Goal: Task Accomplishment & Management: Manage account settings

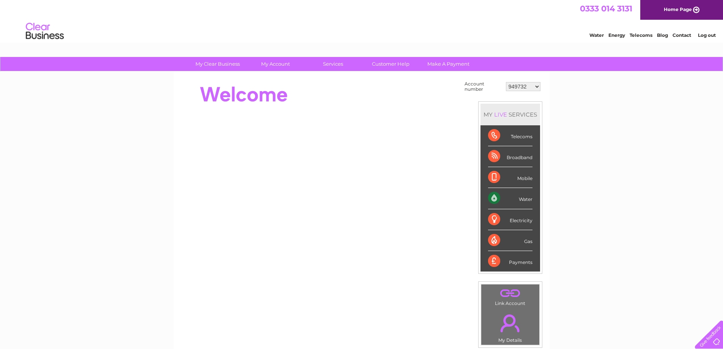
click at [529, 84] on select "949732 951902 951928 951929 955382 955447 955806 955937 956247 956364 956484 95…" at bounding box center [523, 86] width 35 height 9
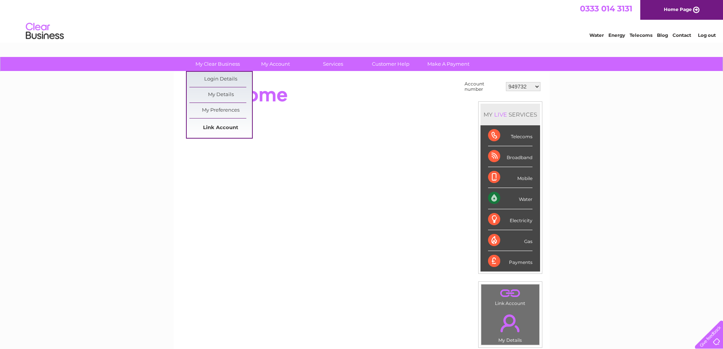
select select "30320785"
click at [232, 131] on link "Link Account" at bounding box center [220, 127] width 63 height 15
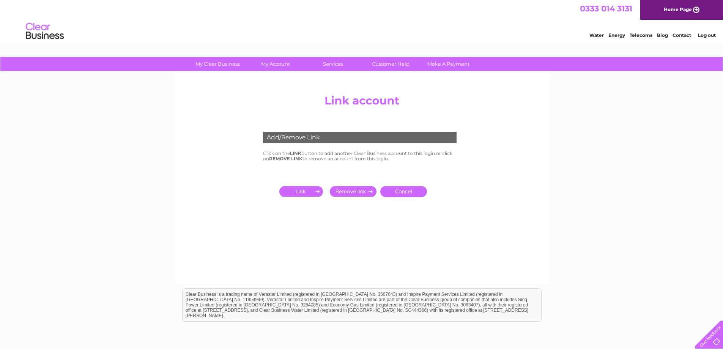
click at [292, 185] on td at bounding box center [295, 191] width 65 height 15
click at [295, 189] on input "submit" at bounding box center [302, 191] width 47 height 11
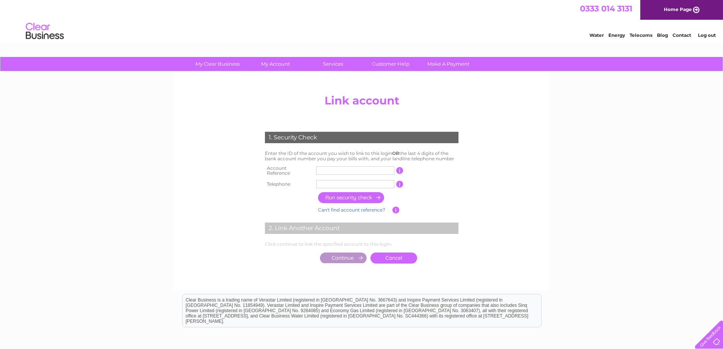
click at [332, 169] on input "text" at bounding box center [355, 170] width 78 height 8
type input "0"
type input "30325884"
click at [357, 178] on td at bounding box center [355, 184] width 82 height 12
click at [355, 181] on input "text" at bounding box center [355, 184] width 78 height 8
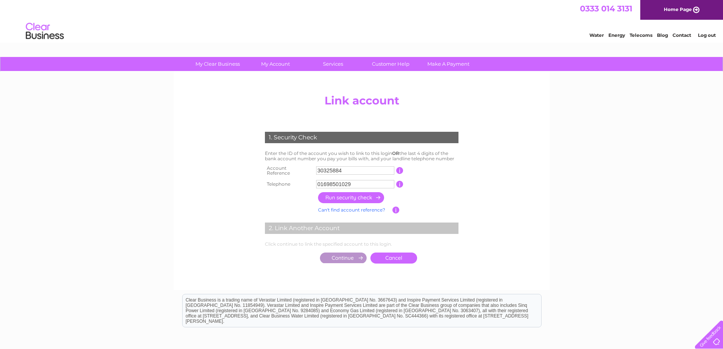
type input "01698501029"
click at [349, 198] on input "button" at bounding box center [351, 197] width 67 height 11
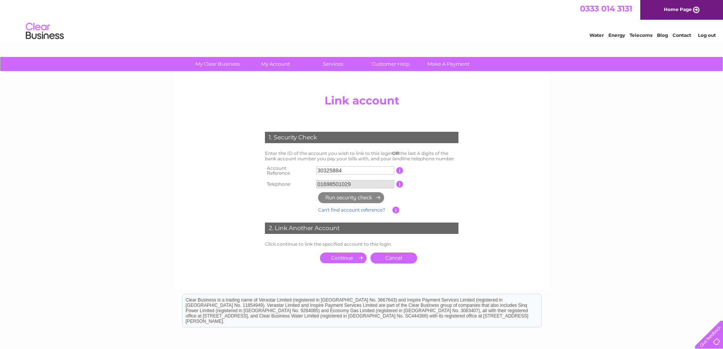
click at [349, 250] on td at bounding box center [343, 257] width 50 height 15
click at [349, 253] on input "submit" at bounding box center [343, 257] width 47 height 11
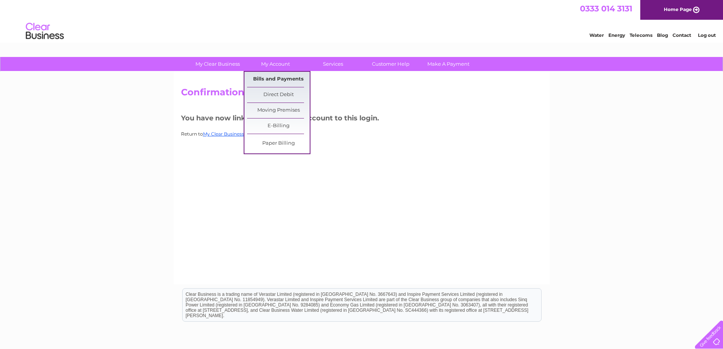
click at [271, 84] on link "Bills and Payments" at bounding box center [278, 79] width 63 height 15
click at [273, 82] on link "Bills and Payments" at bounding box center [278, 79] width 63 height 15
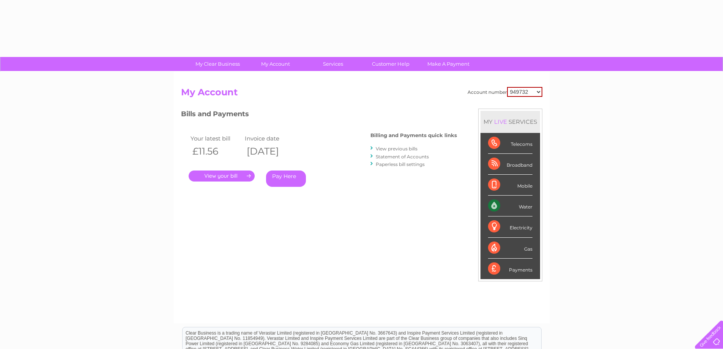
click at [514, 97] on h2 "My Account" at bounding box center [361, 94] width 361 height 14
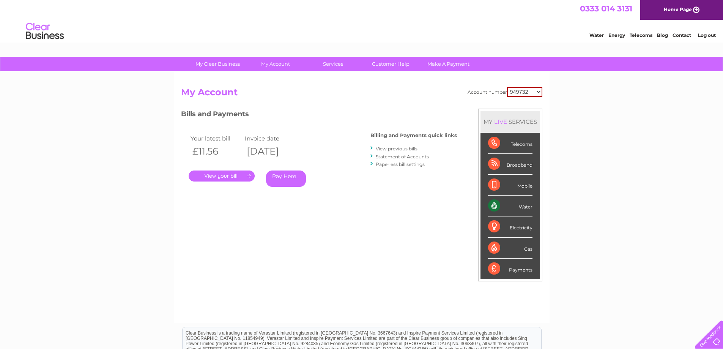
click at [514, 95] on select "949732 951902 951928 951929 955382 955447 955806 955937 956247 956364 956484 95…" at bounding box center [524, 92] width 35 height 10
select select "30325884"
click at [507, 87] on select "949732 951902 951928 951929 955382 955447 955806 955937 956247 956364 956484 95…" at bounding box center [524, 92] width 35 height 10
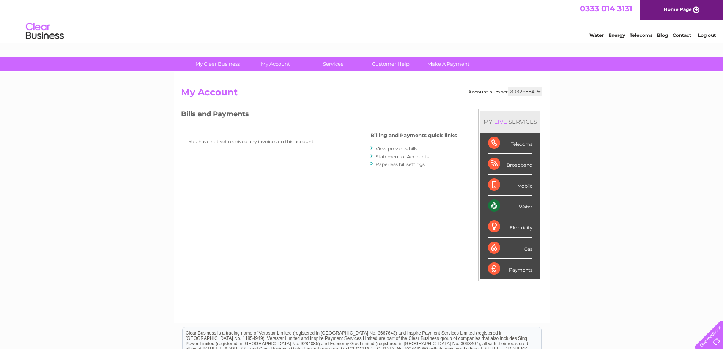
click at [394, 162] on link "Paperless bill settings" at bounding box center [400, 164] width 49 height 6
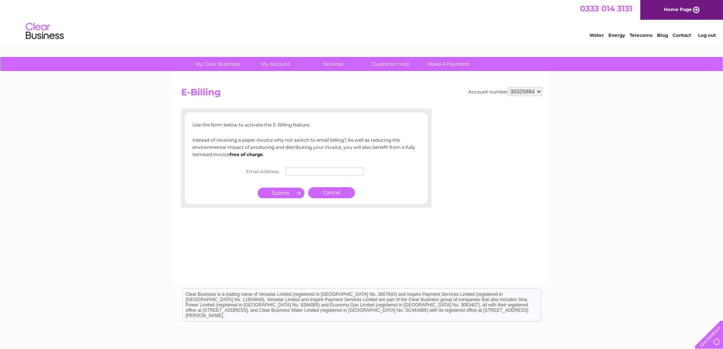
click at [306, 170] on input "text" at bounding box center [324, 171] width 78 height 8
type input "[PERSON_NAME][EMAIL_ADDRESS][DOMAIN_NAME]"
click at [289, 197] on input "submit" at bounding box center [281, 193] width 47 height 11
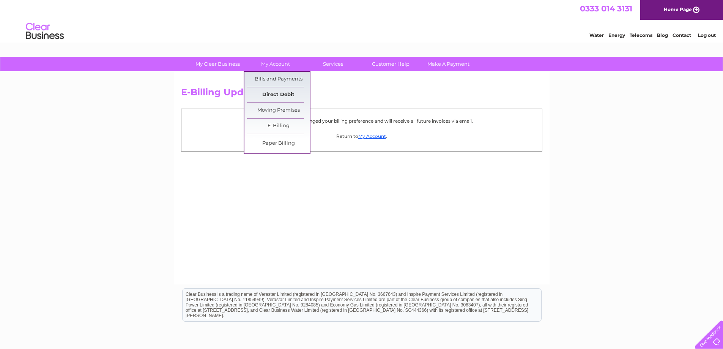
click at [279, 94] on link "Direct Debit" at bounding box center [278, 94] width 63 height 15
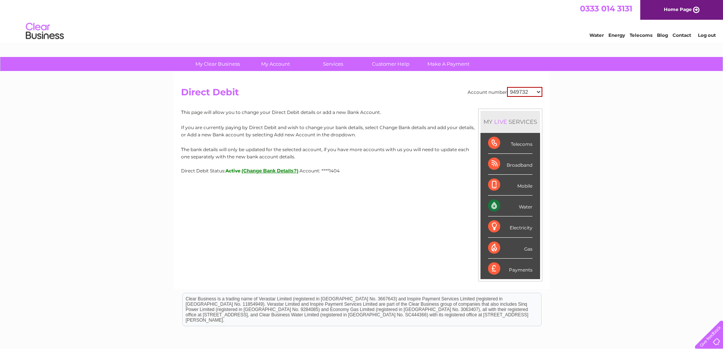
click at [520, 94] on select "949732 951902 951928 951929 955382 955447 955806 955937 956247 956364 956484 95…" at bounding box center [524, 92] width 35 height 10
select select "30325884"
click at [507, 87] on select "949732 951902 951928 951929 955382 955447 955806 955937 956247 956364 956484 95…" at bounding box center [524, 92] width 35 height 10
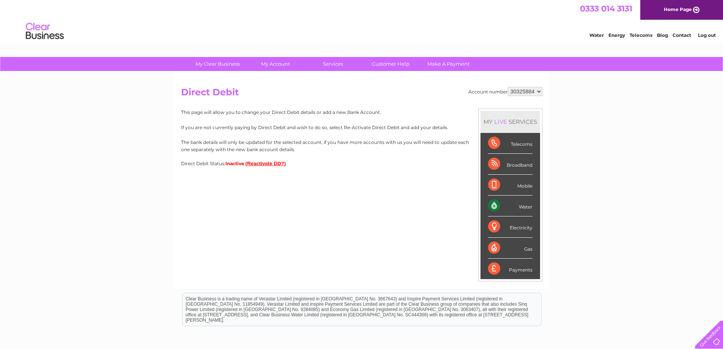
click at [278, 165] on button "(Reactivate DD?)" at bounding box center [265, 163] width 41 height 6
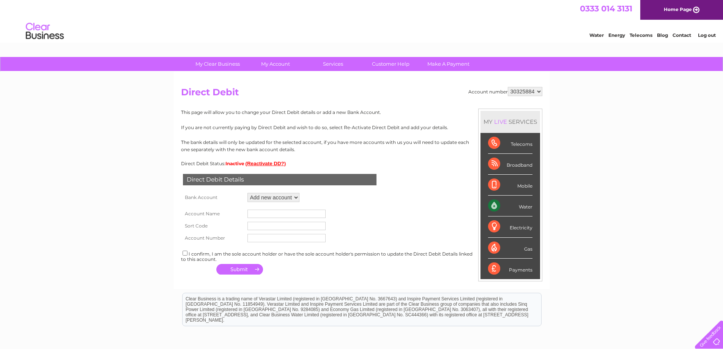
click at [269, 196] on select "Add new account" at bounding box center [273, 197] width 52 height 9
click at [266, 214] on input "text" at bounding box center [286, 213] width 78 height 8
type input "HFD International House Ltd"
type input "090222"
click at [277, 239] on input "text" at bounding box center [286, 238] width 78 height 8
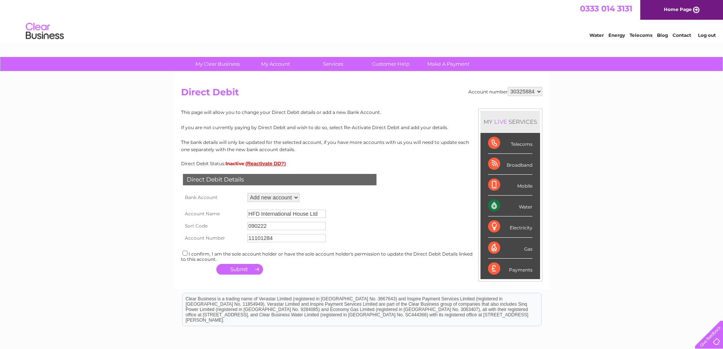
type input "11101284"
click at [183, 254] on input "checkbox" at bounding box center [184, 252] width 5 height 5
checkbox input "true"
click at [224, 266] on button "button" at bounding box center [239, 269] width 47 height 11
